Goal: Navigation & Orientation: Find specific page/section

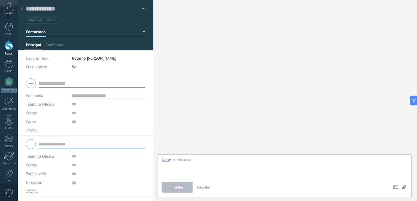
drag, startPoint x: 265, startPoint y: 84, endPoint x: 260, endPoint y: 82, distance: 5.1
click at [266, 83] on div "Buscar Carga más Participantes: 0 Agregar usuario Bots: 0" at bounding box center [285, 100] width 264 height 201
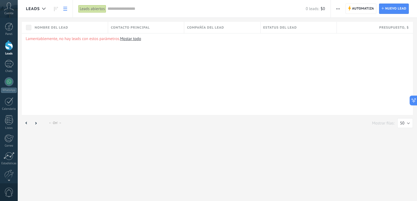
drag, startPoint x: 10, startPoint y: 31, endPoint x: 14, endPoint y: 37, distance: 7.4
click at [10, 31] on link "Panel" at bounding box center [9, 29] width 18 height 13
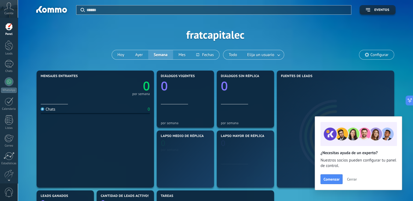
click at [6, 12] on span "Cuenta" at bounding box center [8, 14] width 9 height 4
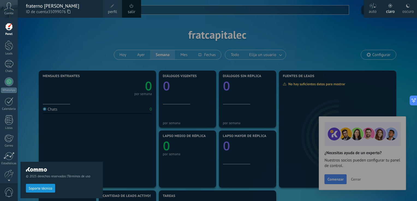
click at [250, 44] on div at bounding box center [226, 100] width 417 height 201
